Goal: Task Accomplishment & Management: Use online tool/utility

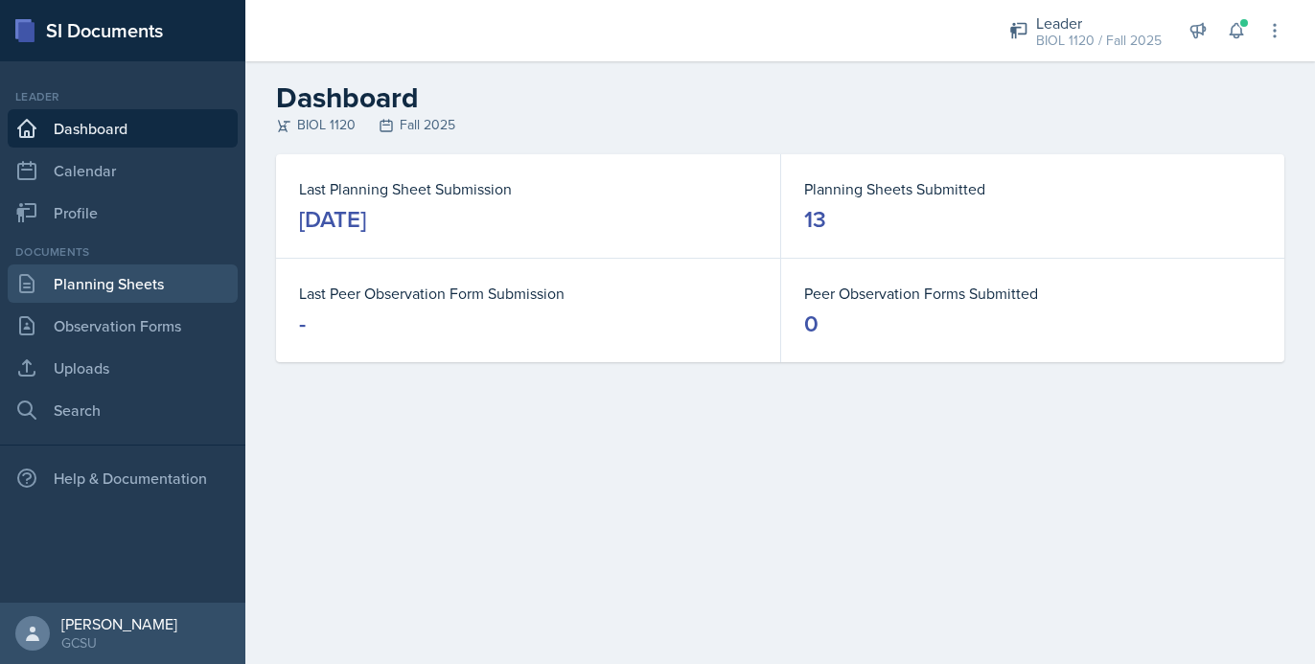
click at [127, 273] on link "Planning Sheets" at bounding box center [123, 284] width 230 height 38
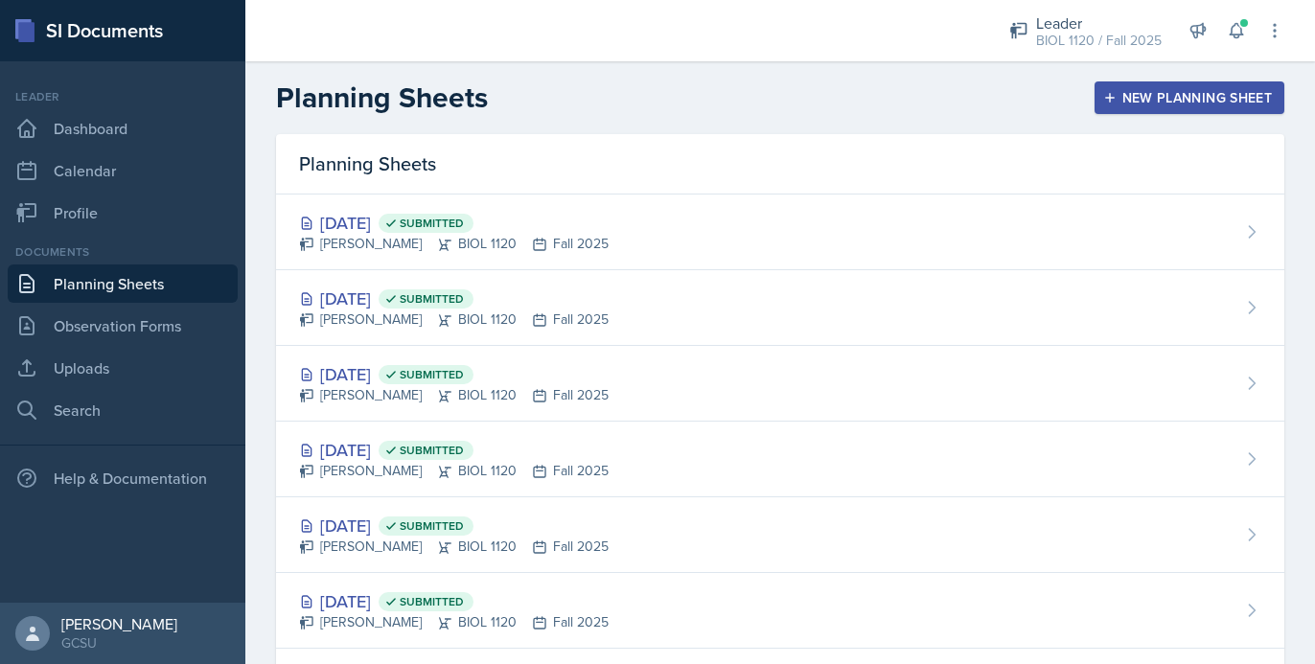
click at [1213, 96] on div "New Planning Sheet" at bounding box center [1189, 97] width 165 height 15
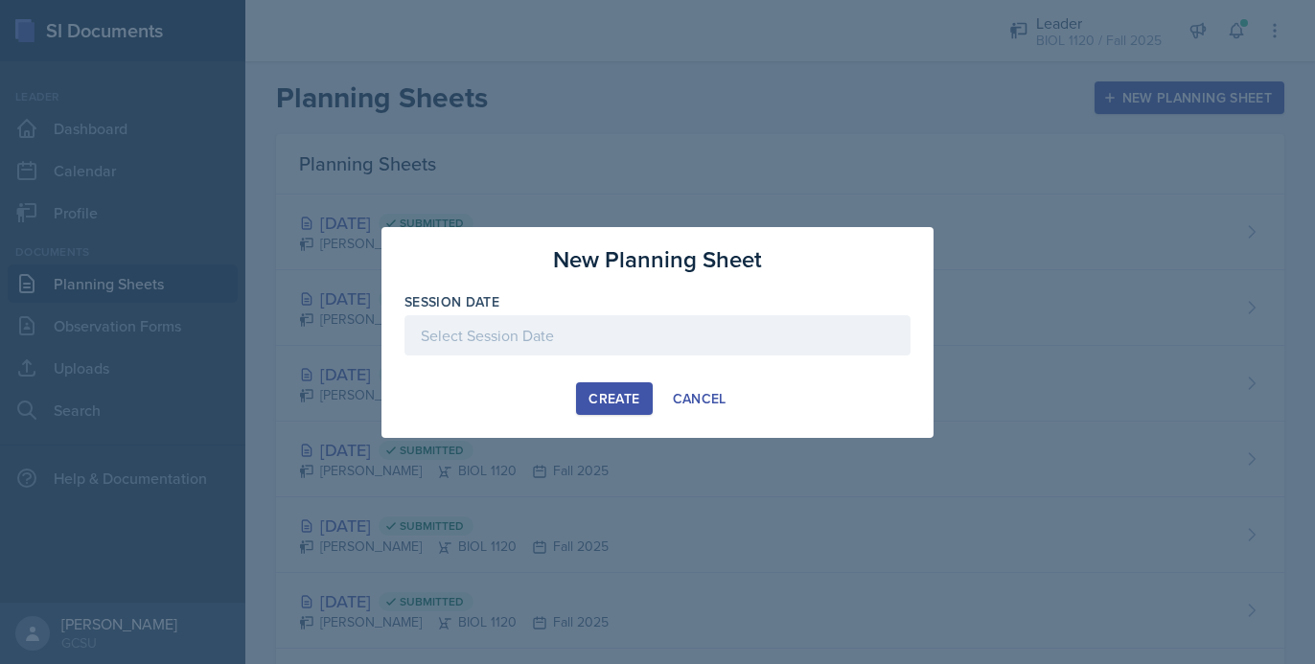
click at [519, 340] on div at bounding box center [657, 335] width 506 height 40
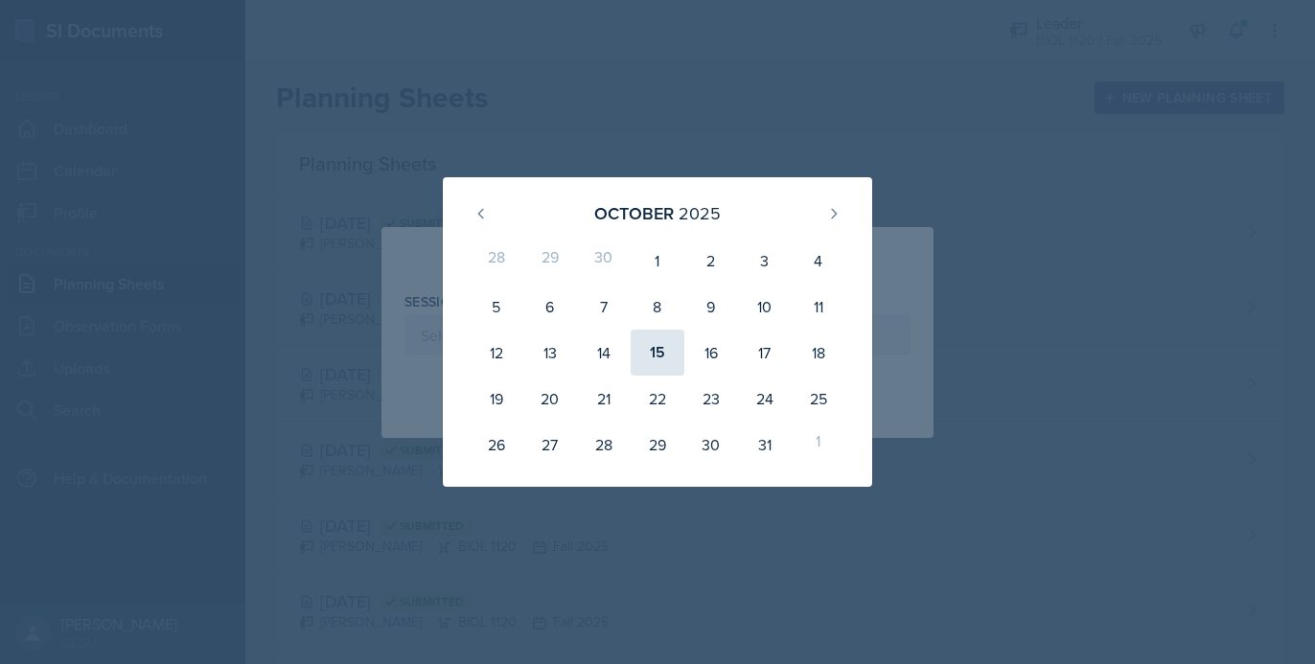
click at [657, 355] on div "15" at bounding box center [658, 353] width 54 height 46
type input "[DATE]"
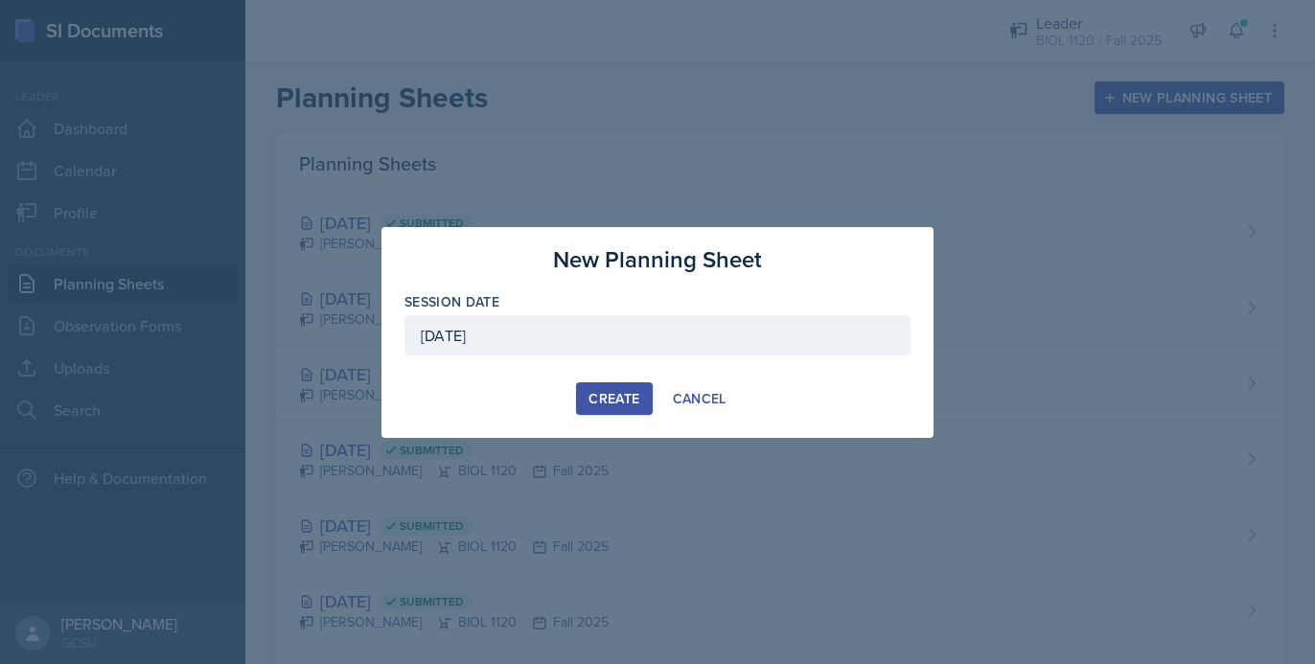
click at [615, 391] on div "Create" at bounding box center [614, 398] width 51 height 15
